Goal: Complete application form: Complete application form

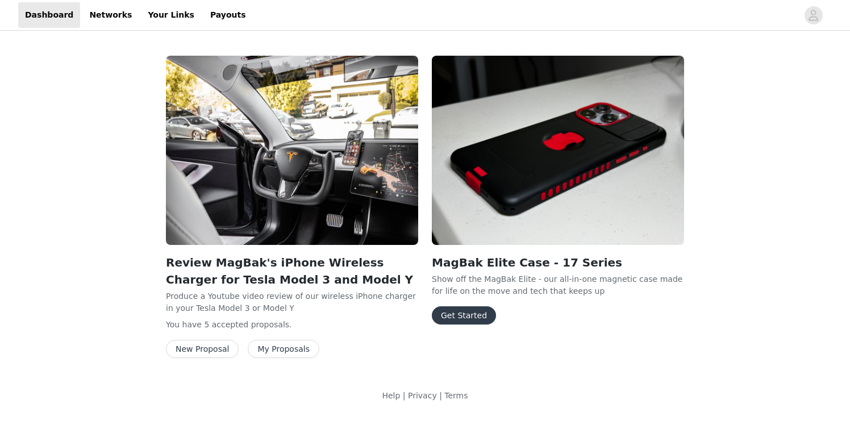
click at [459, 316] on button "Get Started" at bounding box center [464, 315] width 64 height 18
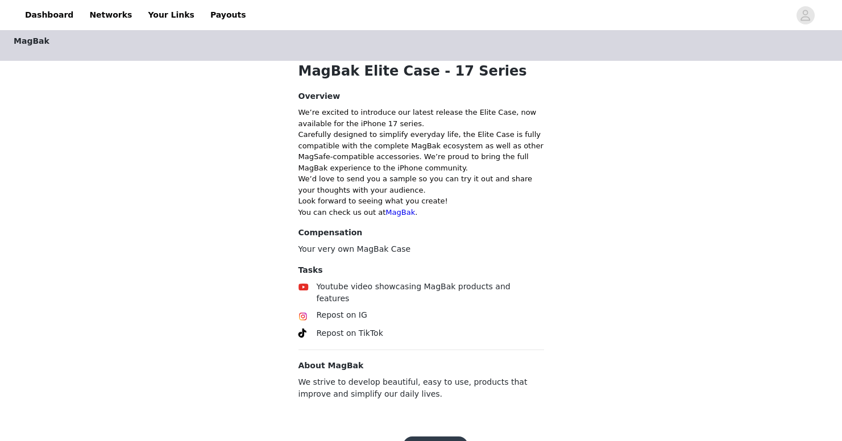
scroll to position [218, 0]
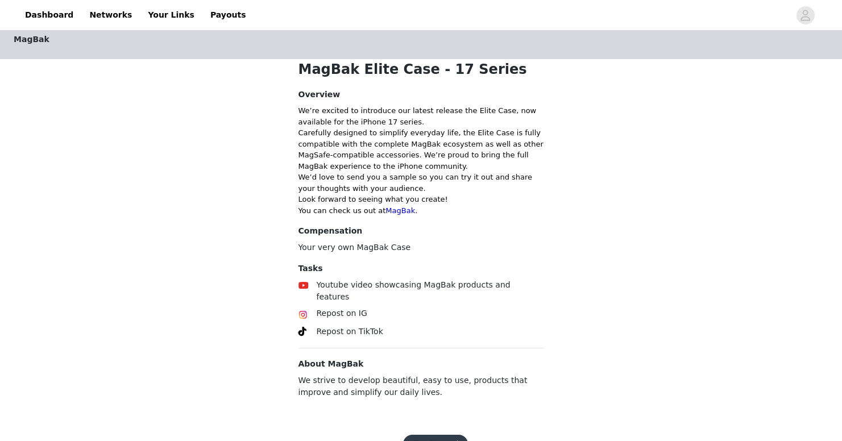
click at [447, 435] on button "Get Started" at bounding box center [435, 444] width 64 height 18
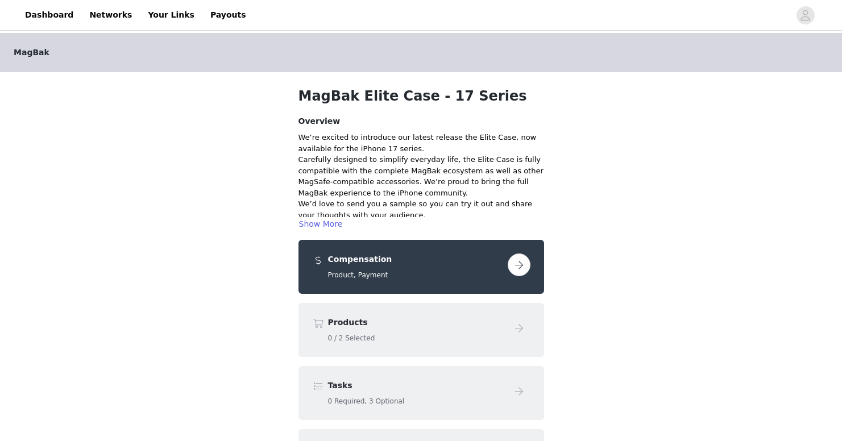
click at [523, 265] on button "button" at bounding box center [519, 264] width 23 height 23
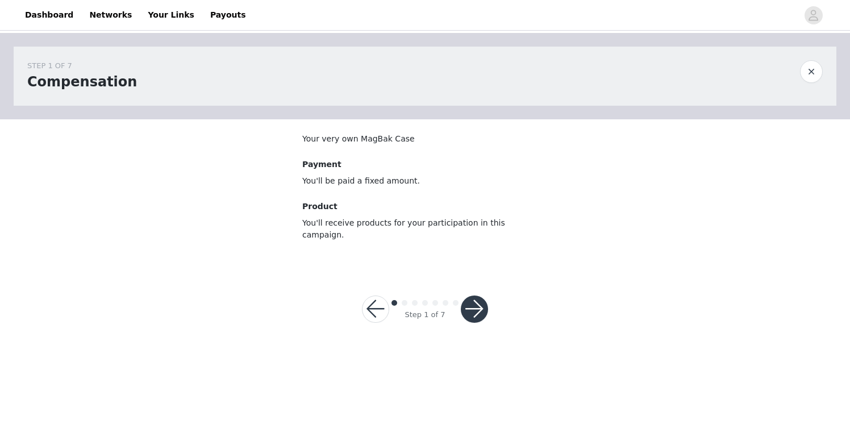
click at [478, 297] on button "button" at bounding box center [474, 309] width 27 height 27
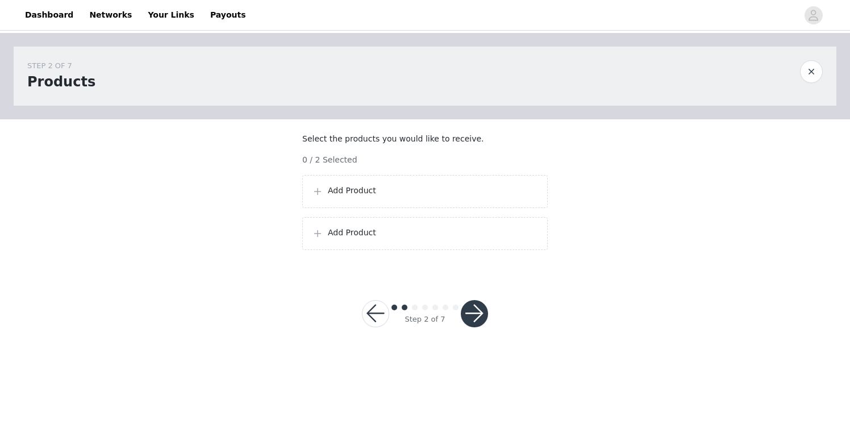
click at [372, 197] on p "Add Product" at bounding box center [433, 191] width 210 height 12
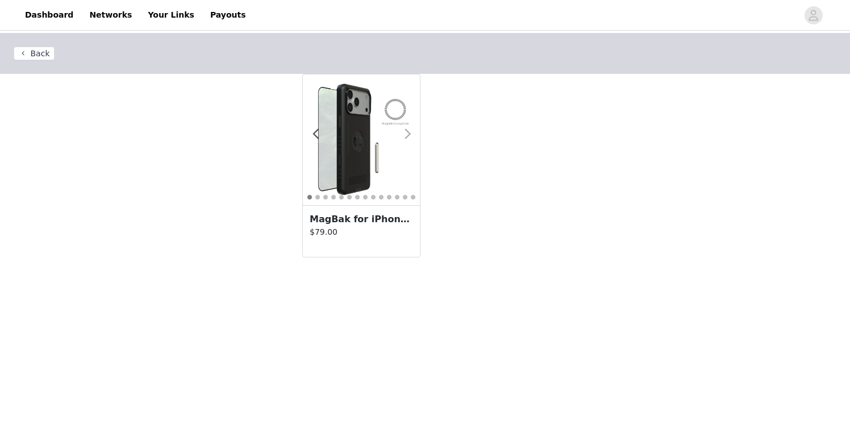
click at [409, 134] on span at bounding box center [408, 134] width 26 height 0
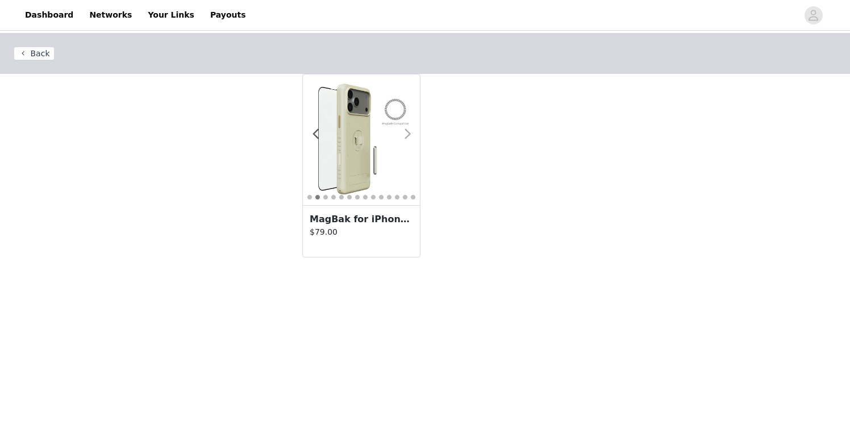
click at [409, 134] on span at bounding box center [408, 134] width 26 height 0
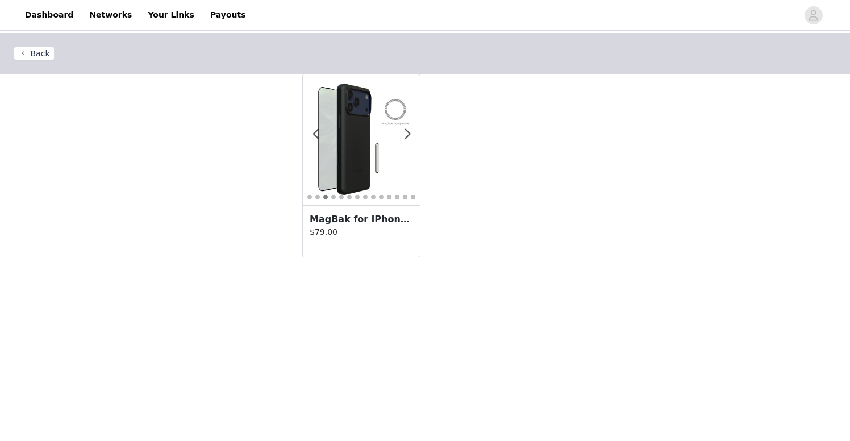
click at [369, 220] on h3 "MagBak for iPhone 17 Series + MagStick to Mount Anywhere" at bounding box center [361, 220] width 103 height 14
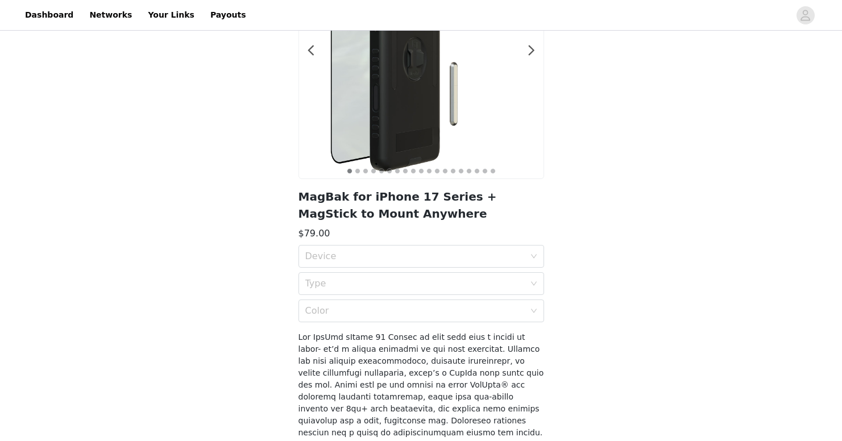
scroll to position [141, 0]
click at [517, 252] on div "Device" at bounding box center [414, 255] width 219 height 11
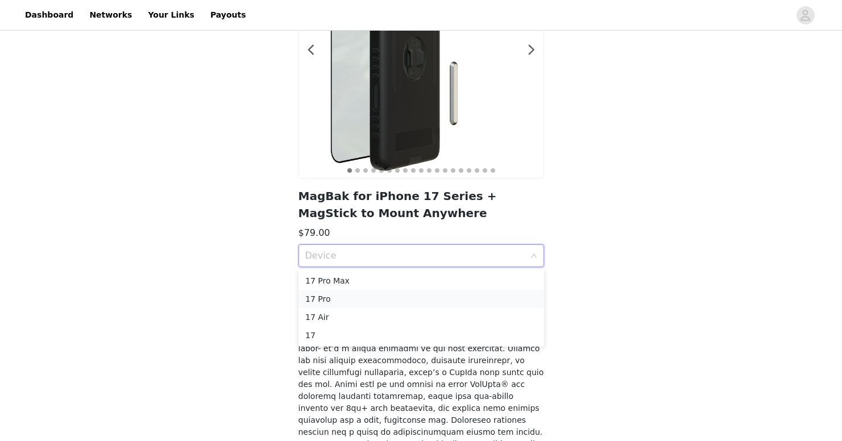
click at [333, 296] on div "17 Pro" at bounding box center [421, 299] width 232 height 13
click at [500, 284] on div "Type" at bounding box center [414, 282] width 219 height 11
click at [316, 306] on div "Elite" at bounding box center [421, 308] width 232 height 13
click at [487, 308] on div "Color" at bounding box center [414, 310] width 219 height 11
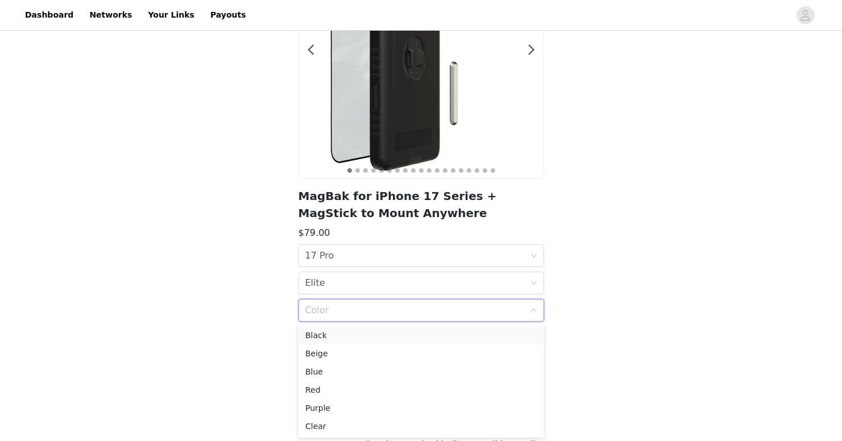
click at [319, 335] on div "Black" at bounding box center [421, 335] width 232 height 13
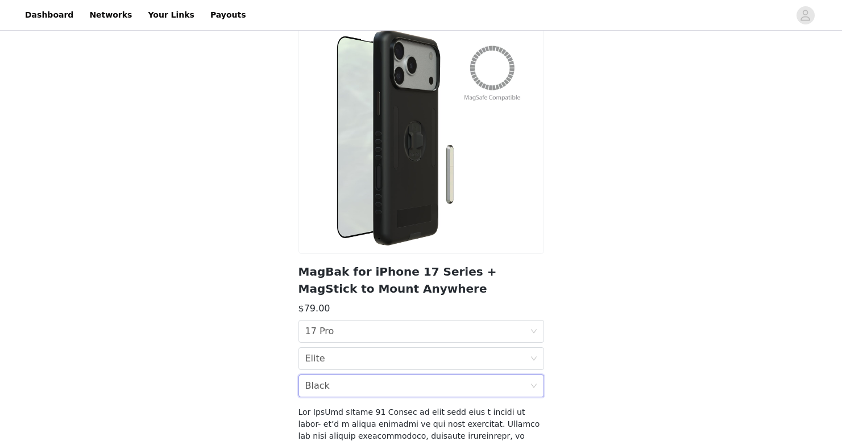
scroll to position [64, 0]
click at [459, 391] on div "Color Black" at bounding box center [417, 387] width 225 height 22
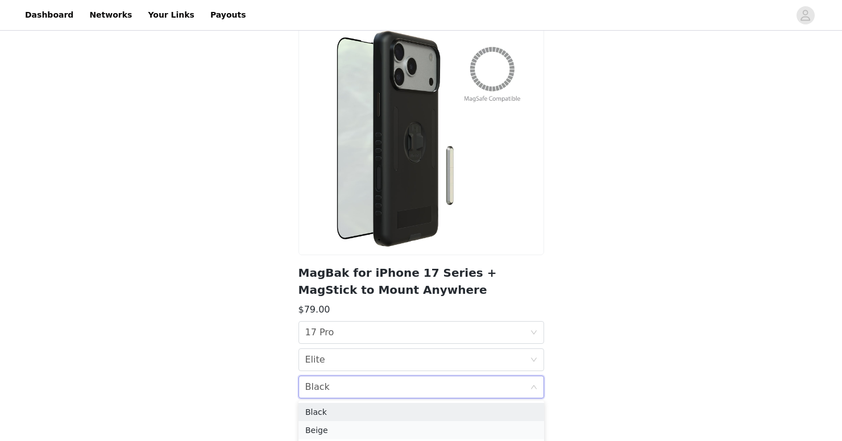
click at [315, 427] on div "Beige" at bounding box center [421, 430] width 232 height 13
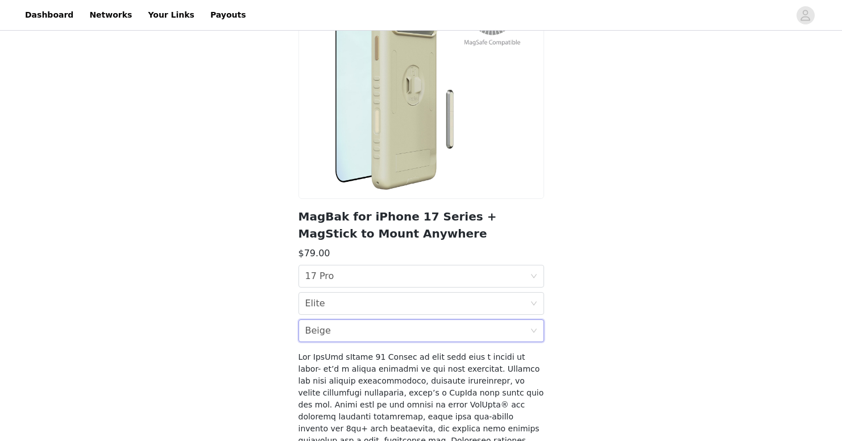
scroll to position [128, 0]
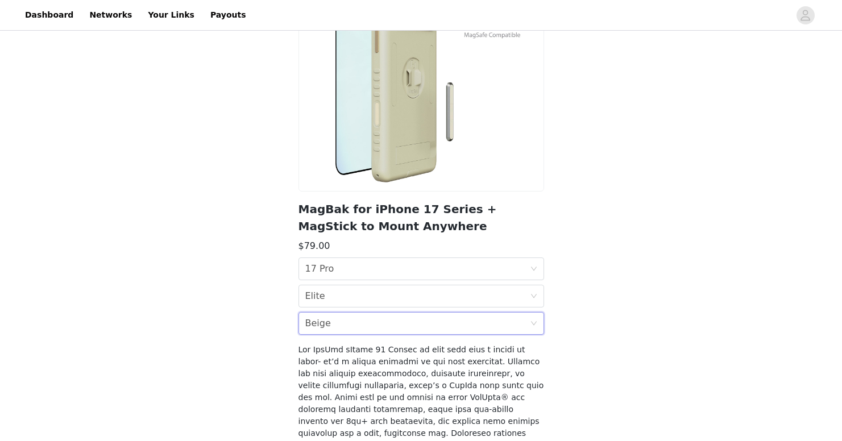
click at [533, 321] on icon "icon: down" at bounding box center [533, 323] width 7 height 7
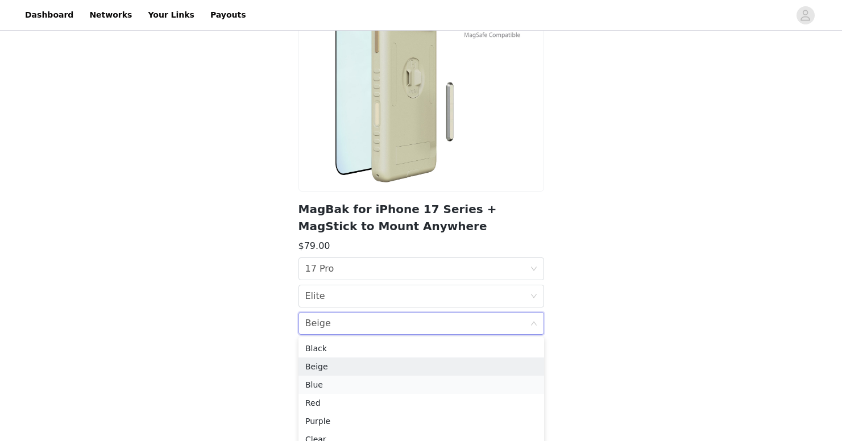
click at [340, 385] on div "Blue" at bounding box center [421, 385] width 232 height 13
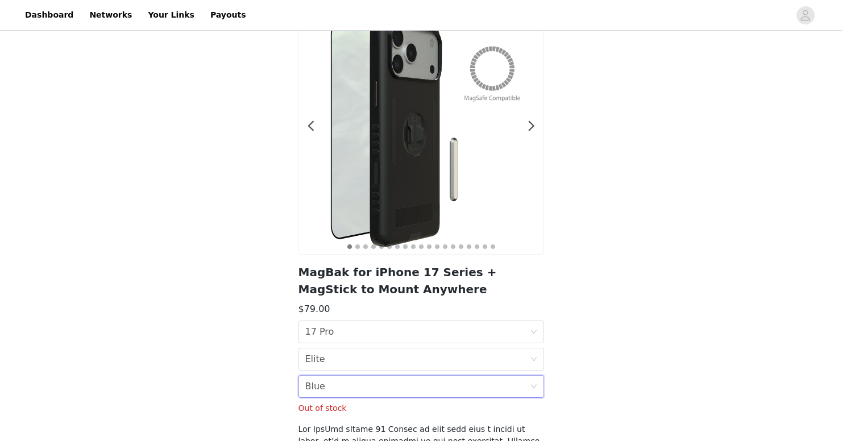
scroll to position [69, 0]
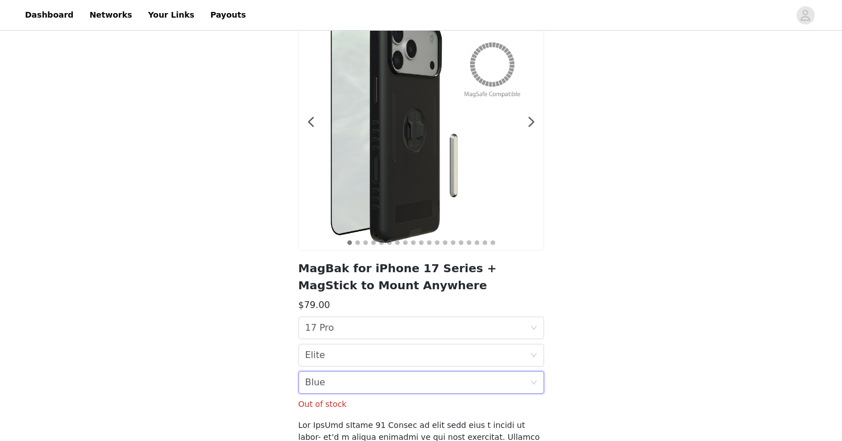
click at [497, 381] on div "Color Blue" at bounding box center [417, 383] width 225 height 22
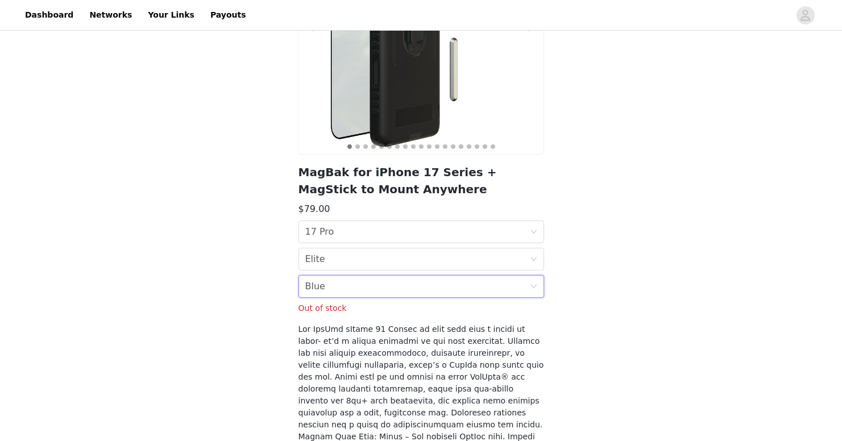
scroll to position [167, 0]
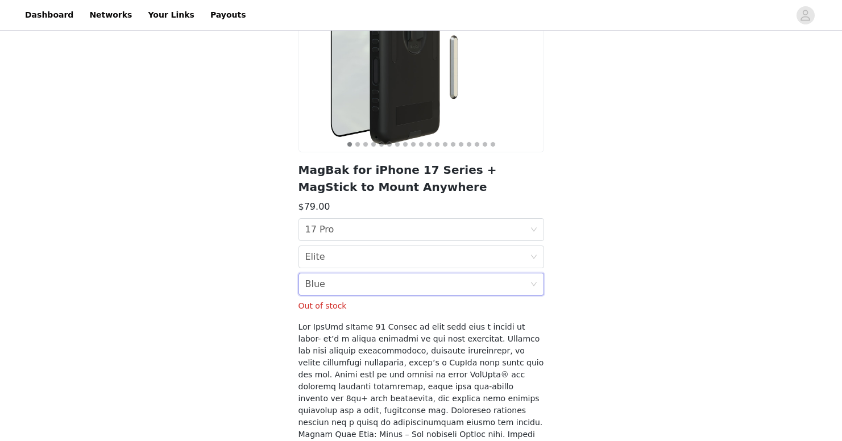
click at [483, 281] on div "Color Blue" at bounding box center [417, 284] width 225 height 22
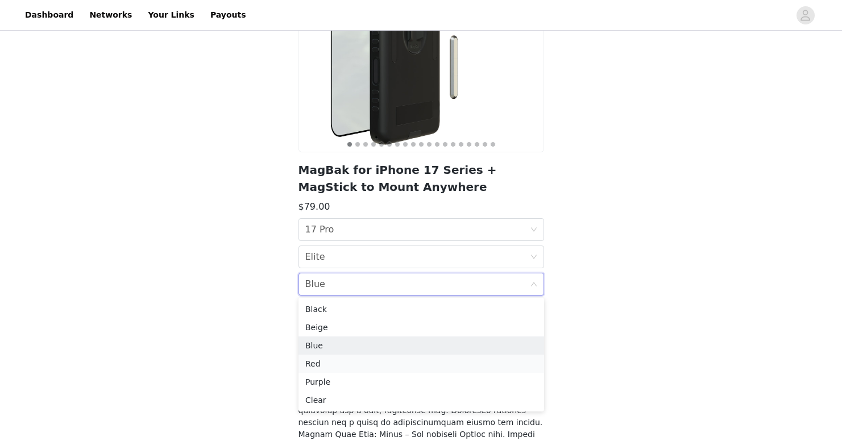
click at [328, 365] on div "Red" at bounding box center [421, 364] width 232 height 13
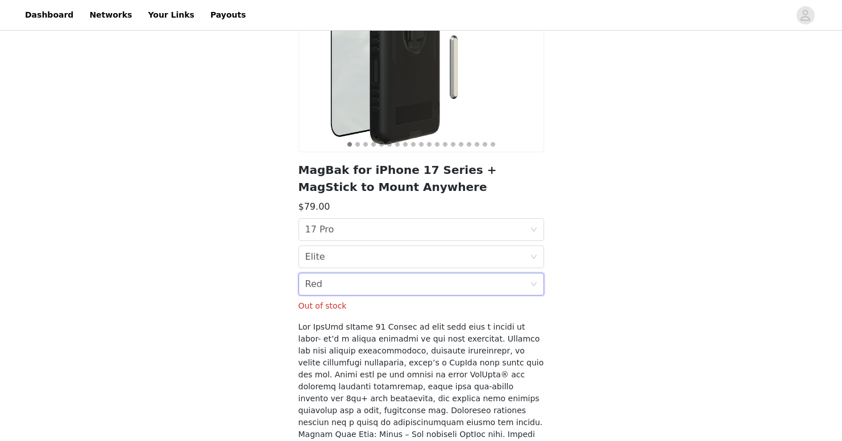
click at [355, 280] on div "Color Red" at bounding box center [417, 284] width 225 height 22
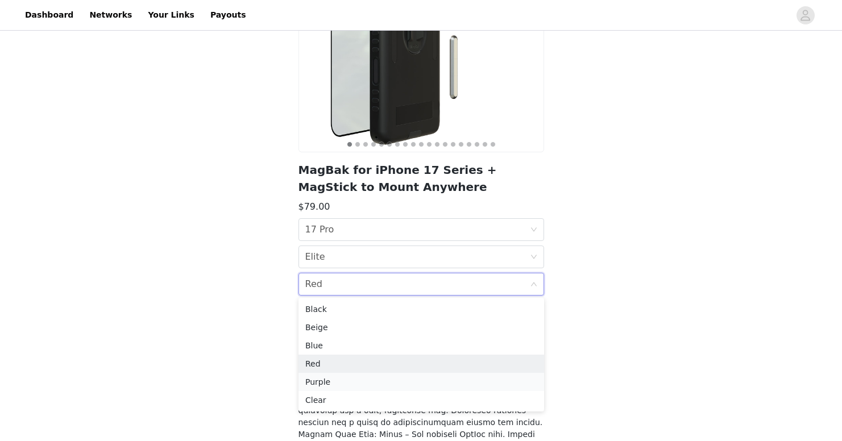
click at [335, 383] on div "Purple" at bounding box center [421, 382] width 232 height 13
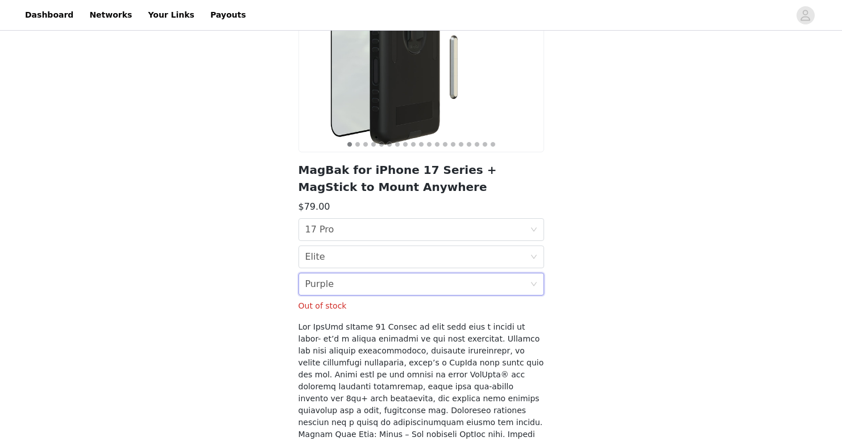
click at [365, 280] on div "Color Purple" at bounding box center [417, 284] width 225 height 22
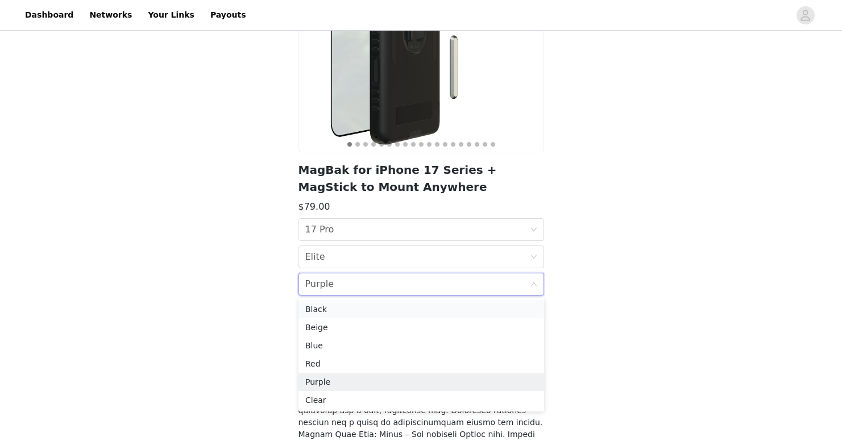
click at [314, 309] on div "Black" at bounding box center [421, 309] width 232 height 13
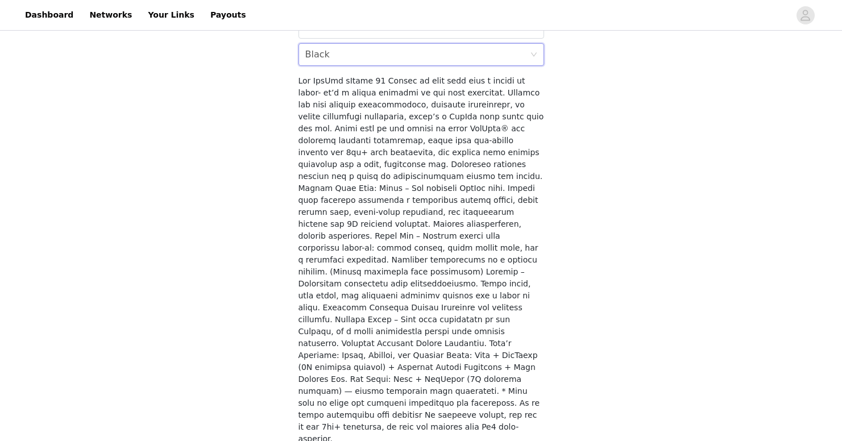
scroll to position [421, 0]
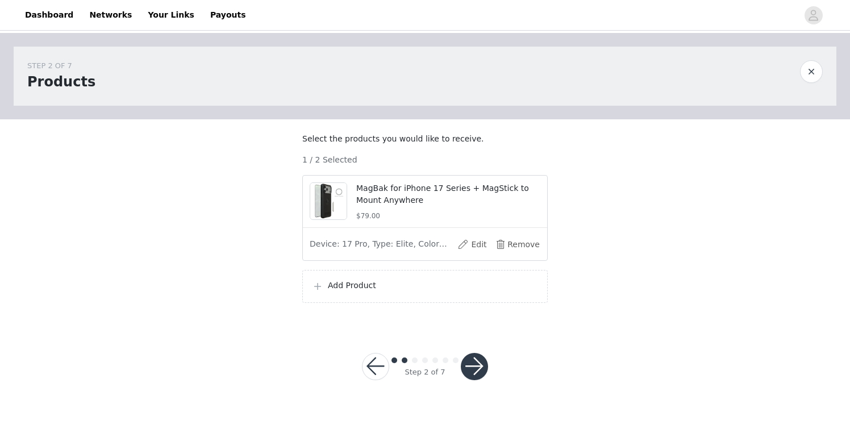
click at [389, 292] on p "Add Product" at bounding box center [433, 286] width 210 height 12
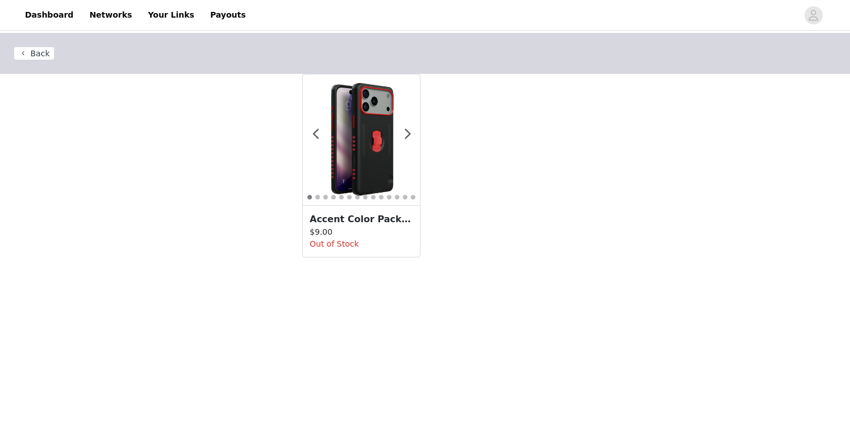
click at [376, 215] on h3 "Accent Color Pack for iPhone 17 Series Bundle" at bounding box center [361, 220] width 103 height 14
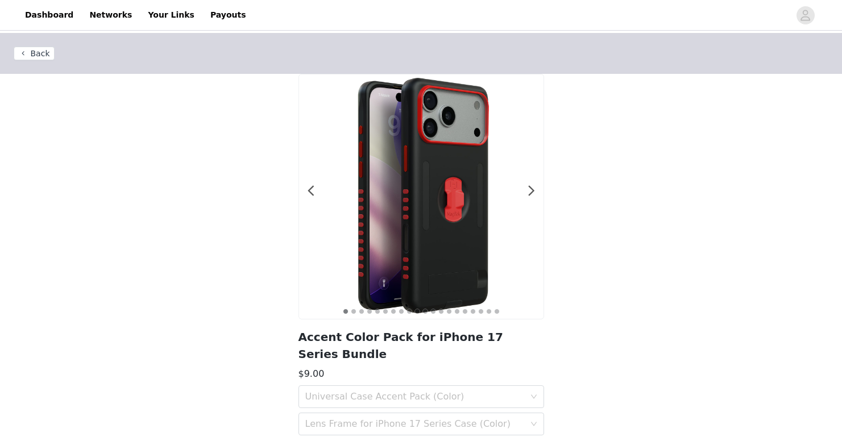
click at [44, 56] on button "Back" at bounding box center [34, 54] width 41 height 14
click at [35, 52] on button "Back" at bounding box center [34, 54] width 41 height 14
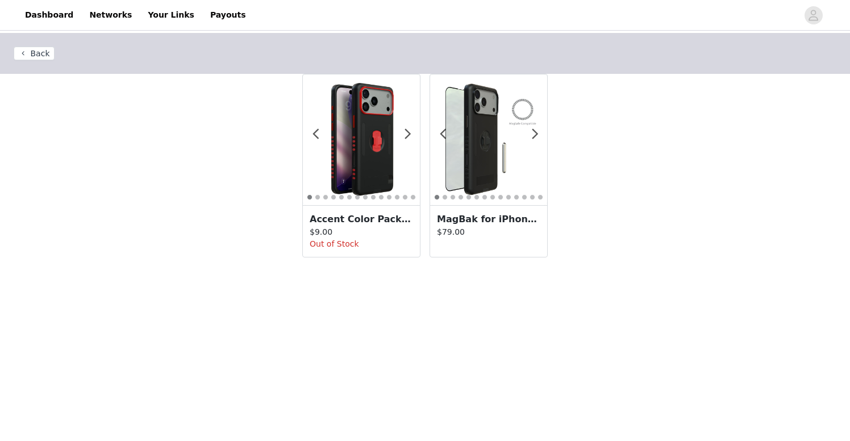
click at [38, 52] on button "Back" at bounding box center [34, 54] width 41 height 14
click at [38, 48] on button "Back" at bounding box center [34, 54] width 41 height 14
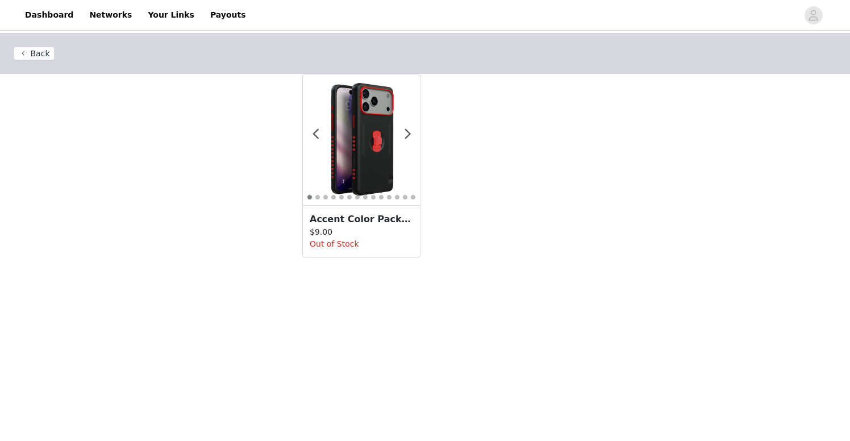
click at [45, 51] on button "Back" at bounding box center [34, 54] width 41 height 14
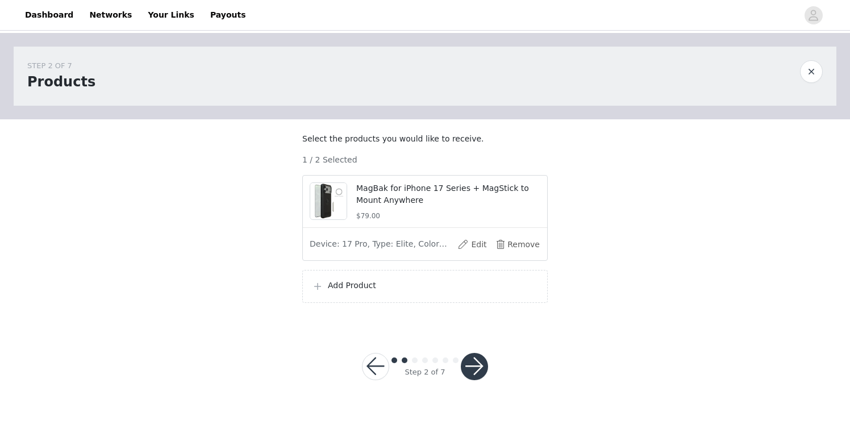
click at [475, 377] on button "button" at bounding box center [474, 366] width 27 height 27
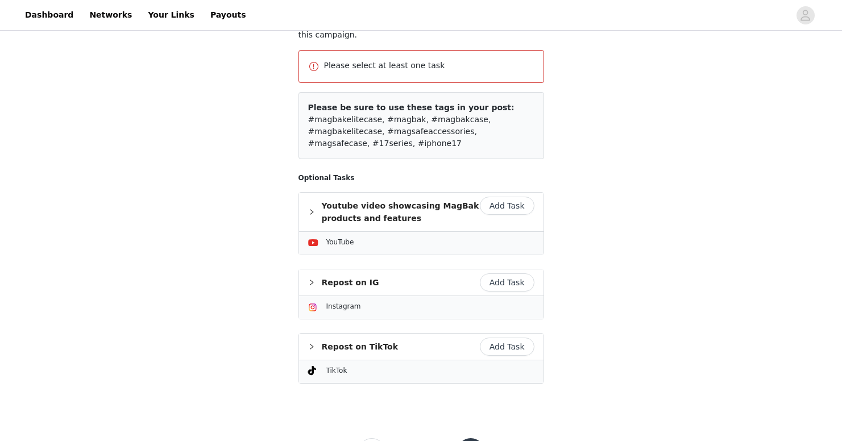
scroll to position [167, 0]
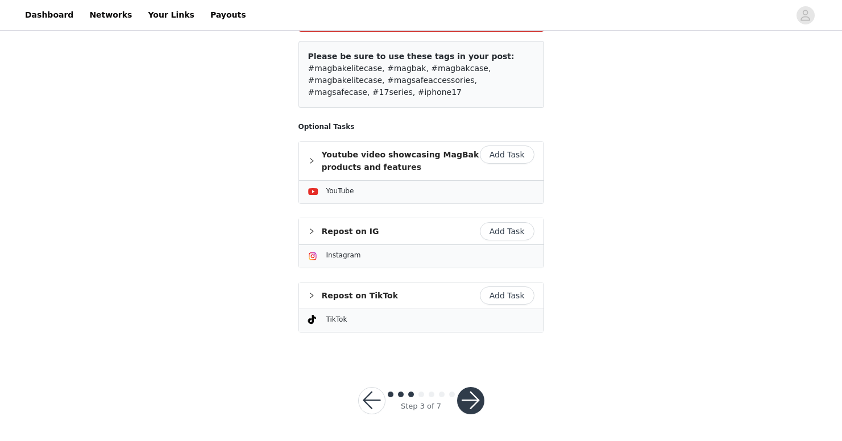
click at [520, 156] on button "Add Task" at bounding box center [507, 155] width 55 height 18
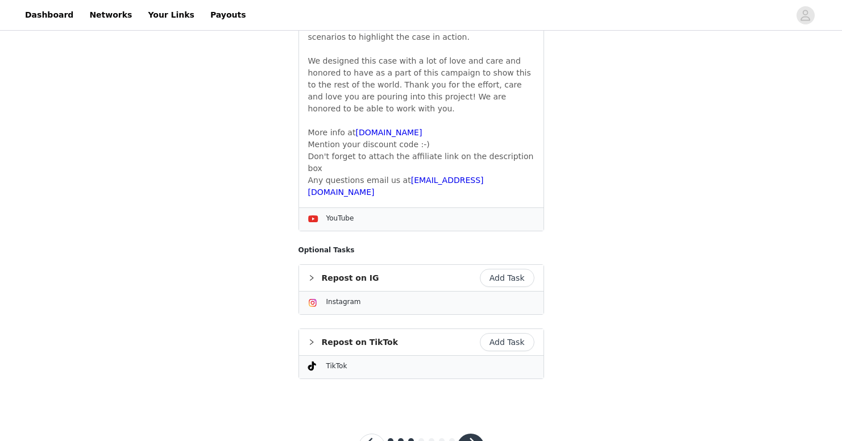
scroll to position [587, 0]
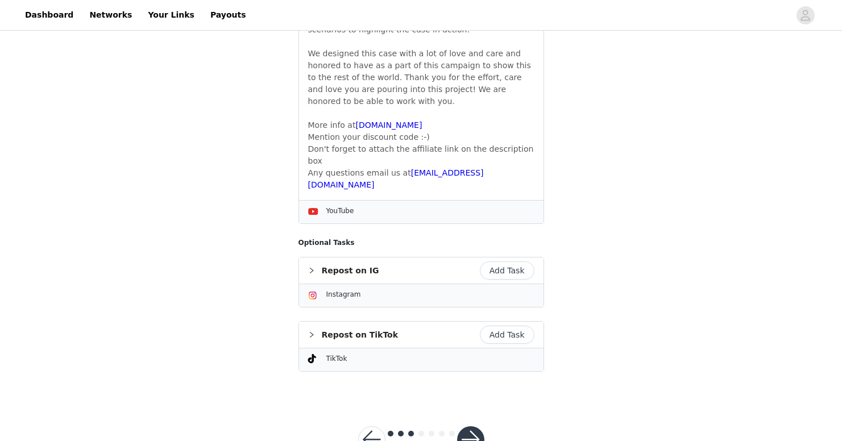
click at [466, 426] on button "button" at bounding box center [470, 439] width 27 height 27
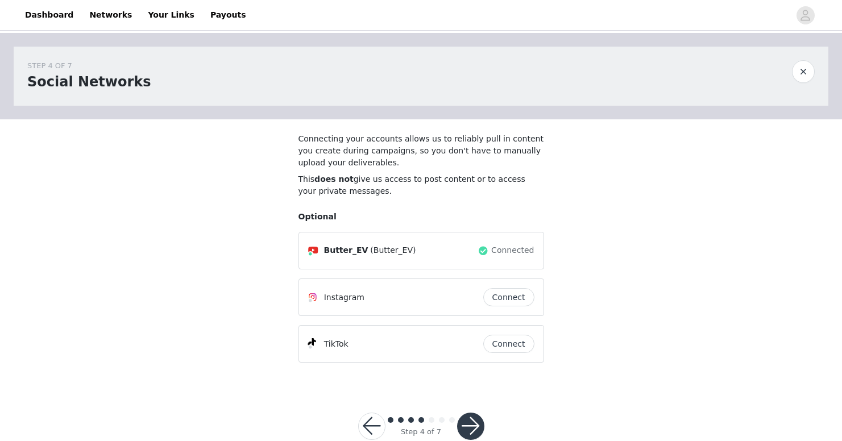
click at [505, 298] on button "Connect" at bounding box center [508, 297] width 51 height 18
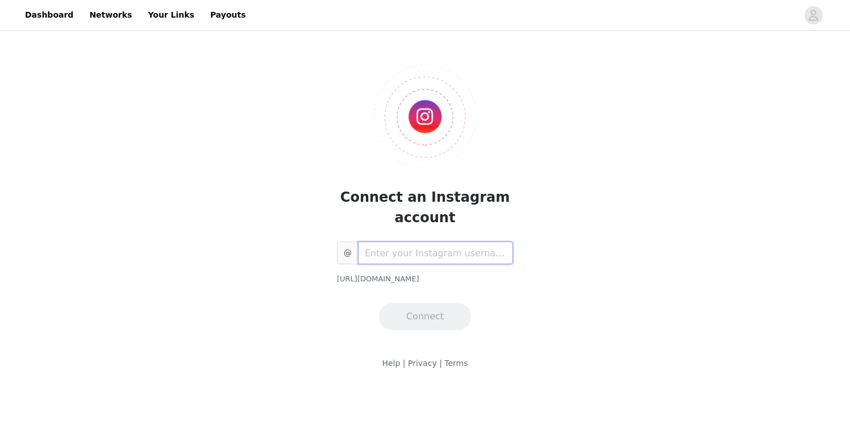
click at [467, 253] on input "text" at bounding box center [435, 253] width 155 height 23
type input "butterev_"
click at [421, 325] on button "Connect" at bounding box center [425, 316] width 92 height 27
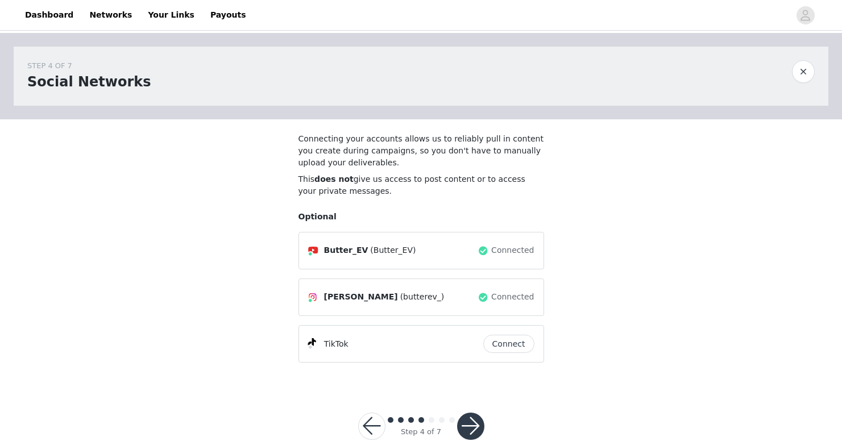
click at [479, 422] on button "button" at bounding box center [470, 426] width 27 height 27
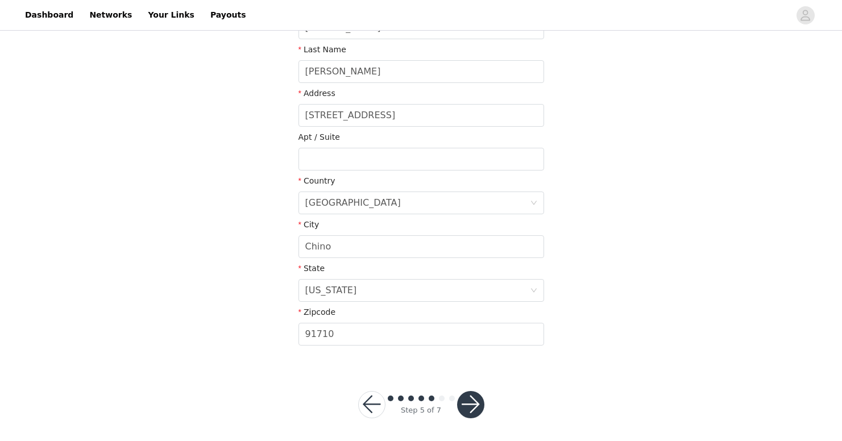
scroll to position [260, 0]
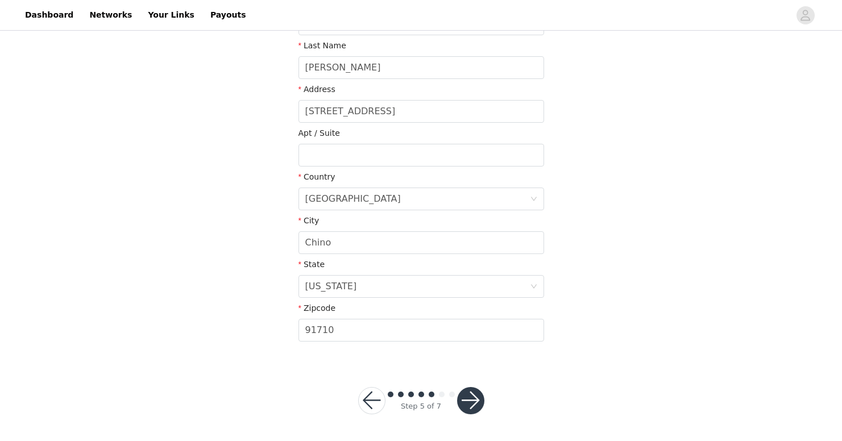
click at [473, 400] on button "button" at bounding box center [470, 400] width 27 height 27
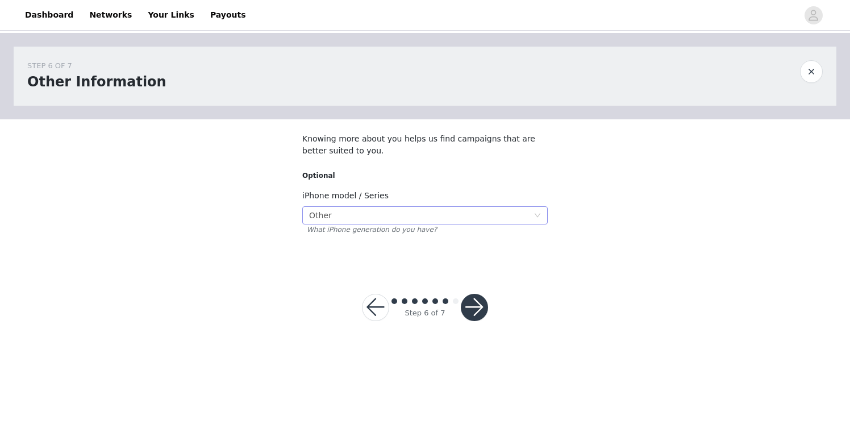
click at [479, 212] on div "Select Other" at bounding box center [421, 215] width 225 height 17
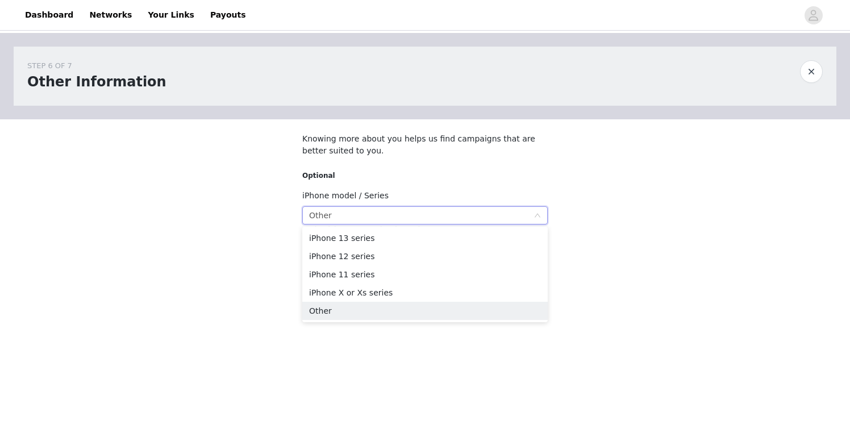
click at [689, 191] on div "STEP 6 OF 7 Other Information Knowing more about you helps us find campaigns th…" at bounding box center [425, 150] width 850 height 234
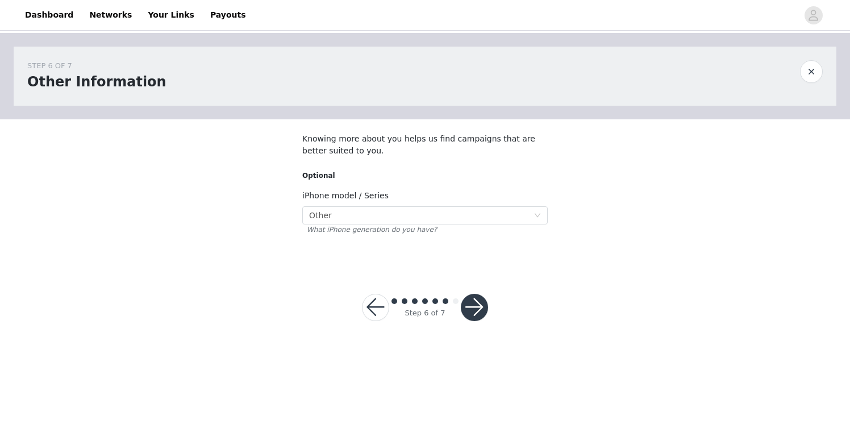
click at [477, 298] on button "button" at bounding box center [474, 307] width 27 height 27
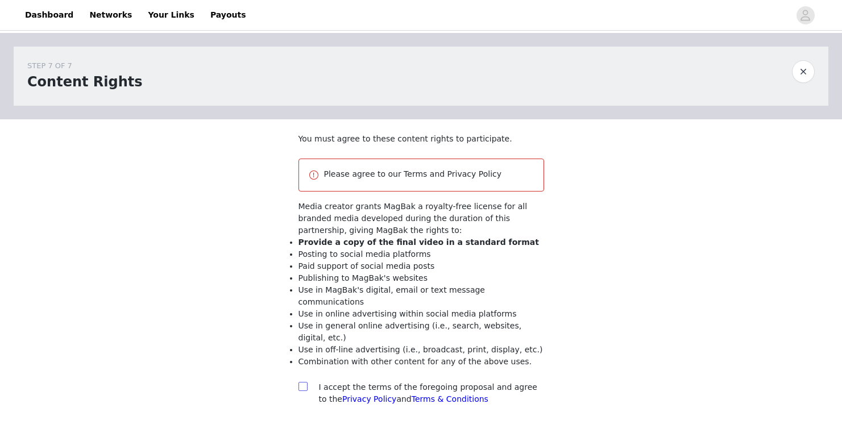
click at [301, 382] on input "checkbox" at bounding box center [302, 386] width 8 height 8
checkbox input "true"
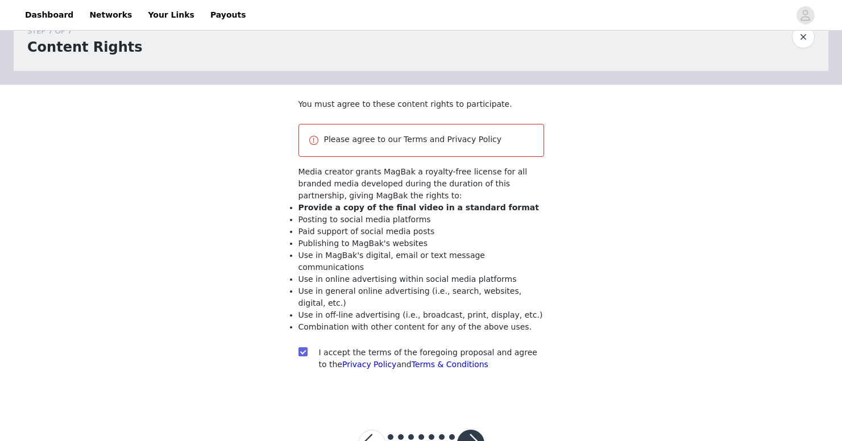
scroll to position [65, 0]
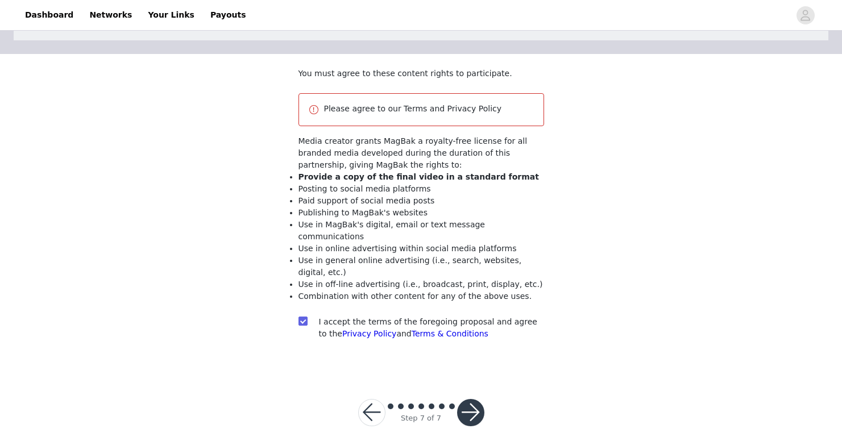
click at [470, 400] on button "button" at bounding box center [470, 412] width 27 height 27
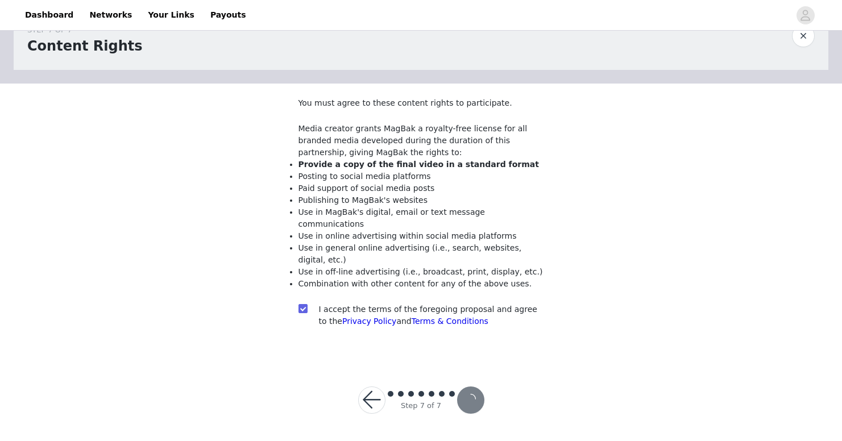
scroll to position [23, 0]
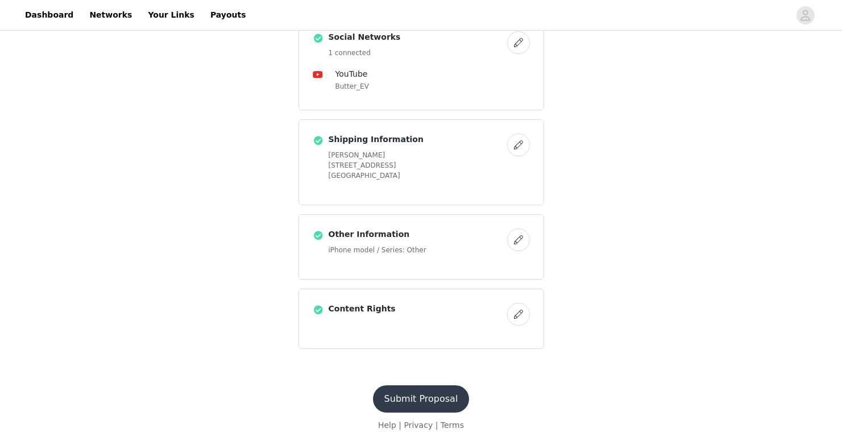
scroll to position [520, 0]
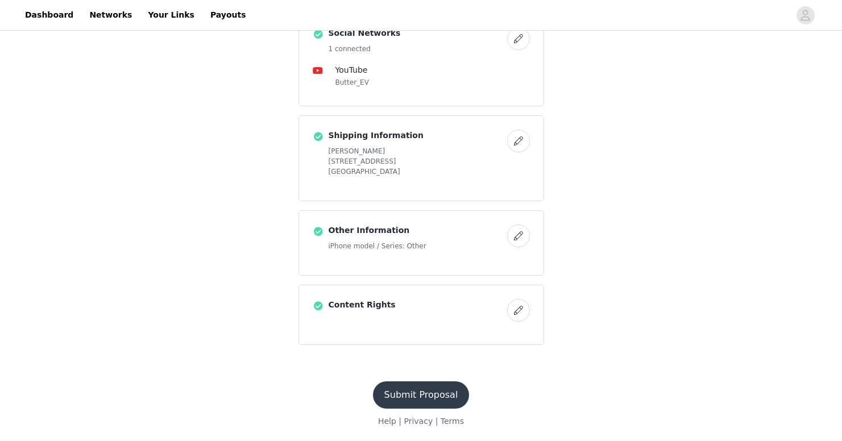
click at [433, 397] on button "Submit Proposal" at bounding box center [421, 394] width 97 height 27
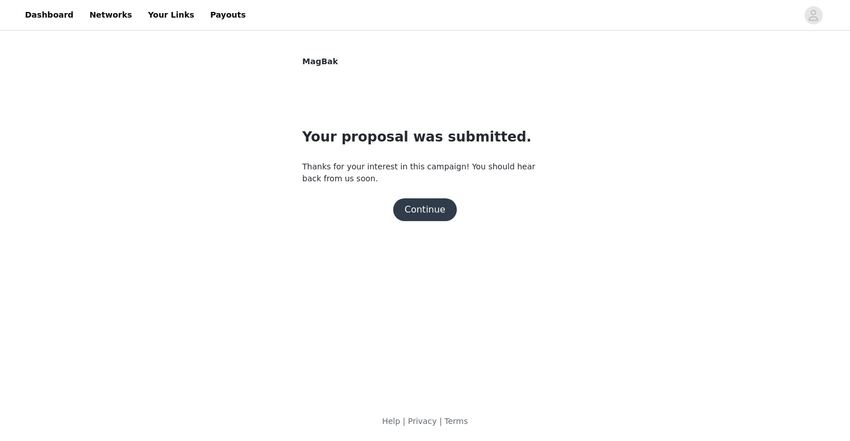
click at [426, 212] on button "Continue" at bounding box center [425, 209] width 64 height 23
